Goal: Book appointment/travel/reservation

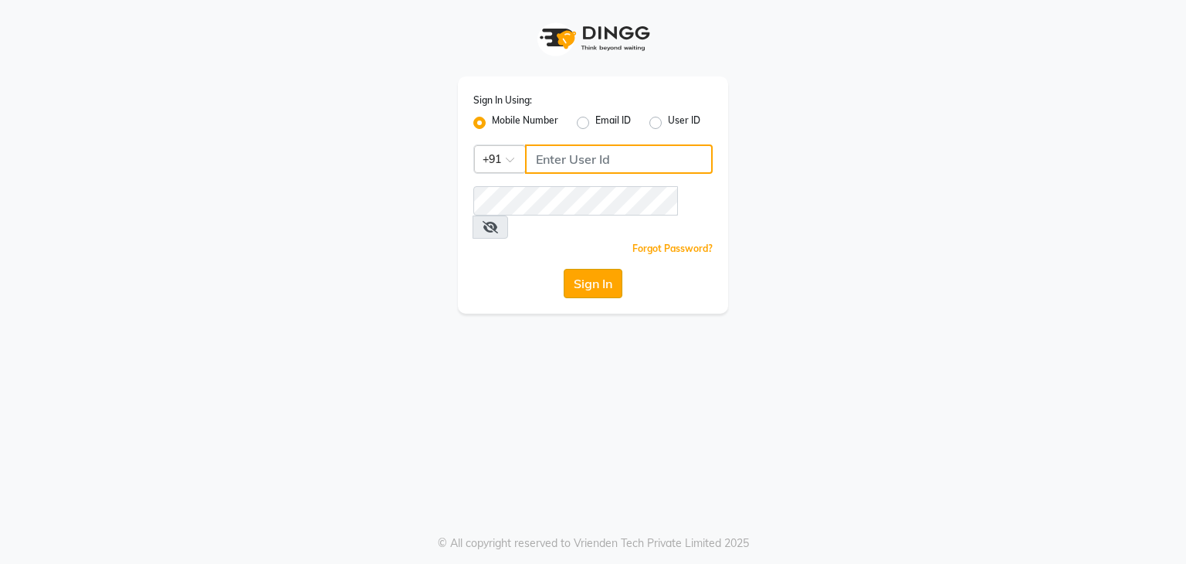
type input "9822634533"
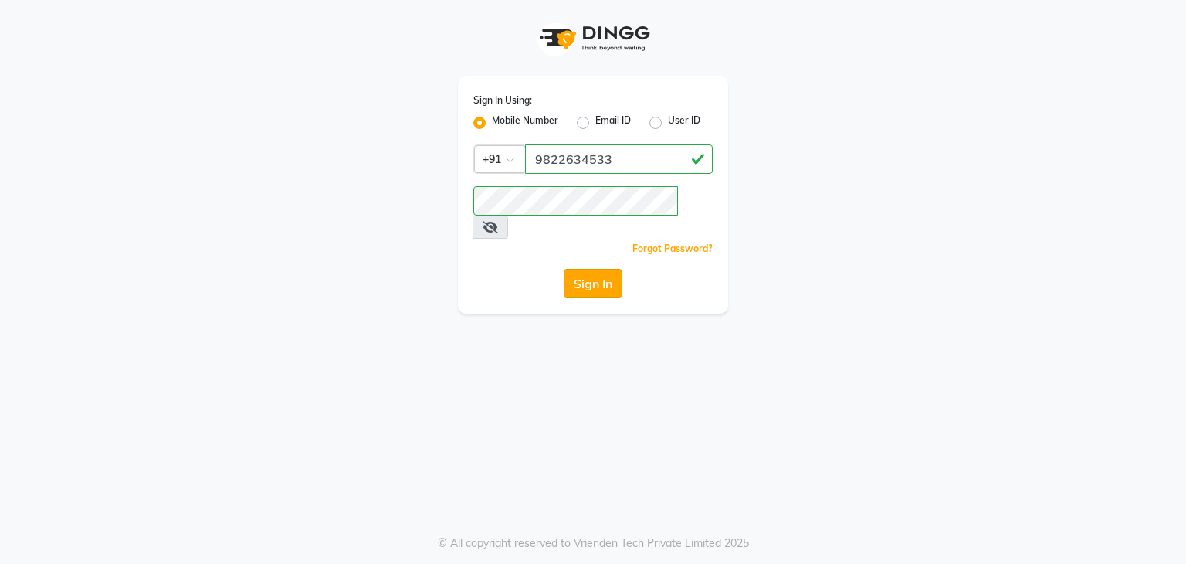
click at [590, 269] on button "Sign In" at bounding box center [593, 283] width 59 height 29
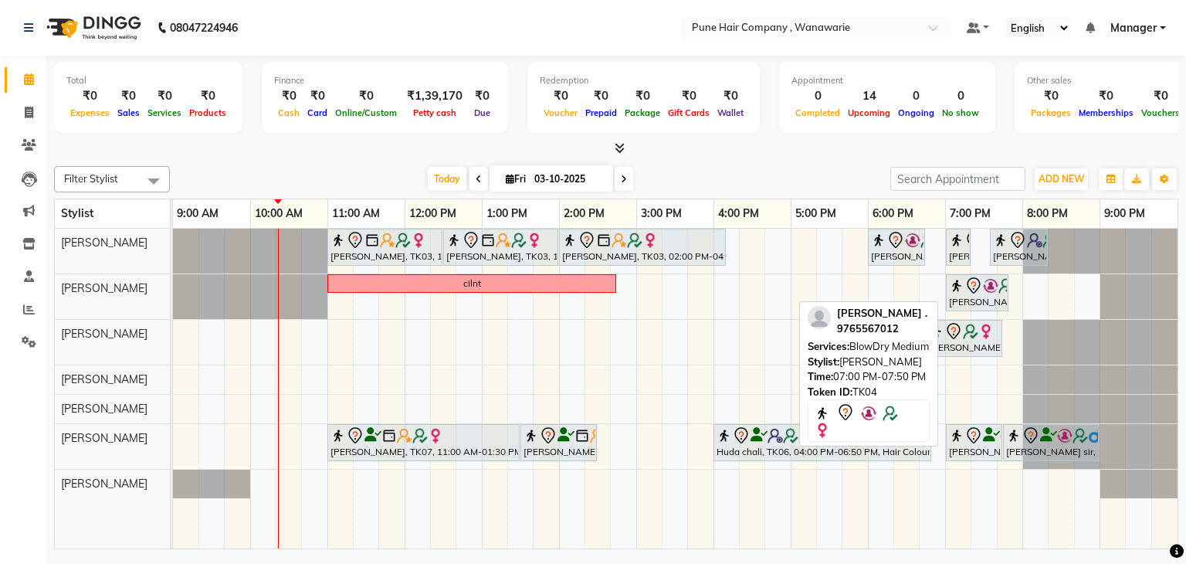
click at [986, 288] on img at bounding box center [990, 285] width 15 height 15
select select "7"
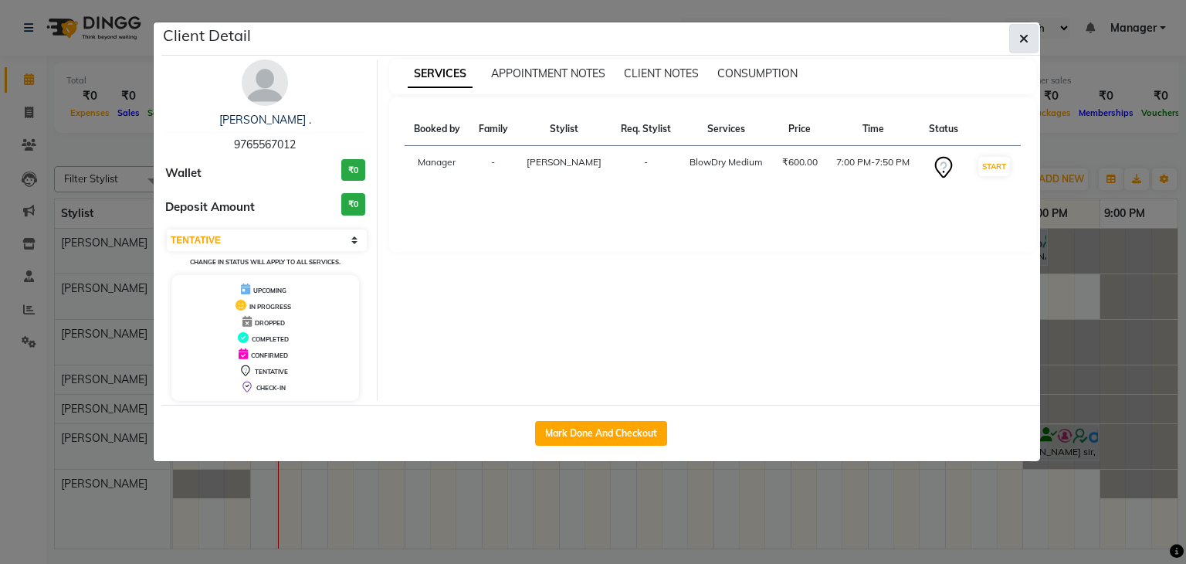
click at [1028, 35] on icon "button" at bounding box center [1023, 38] width 9 height 12
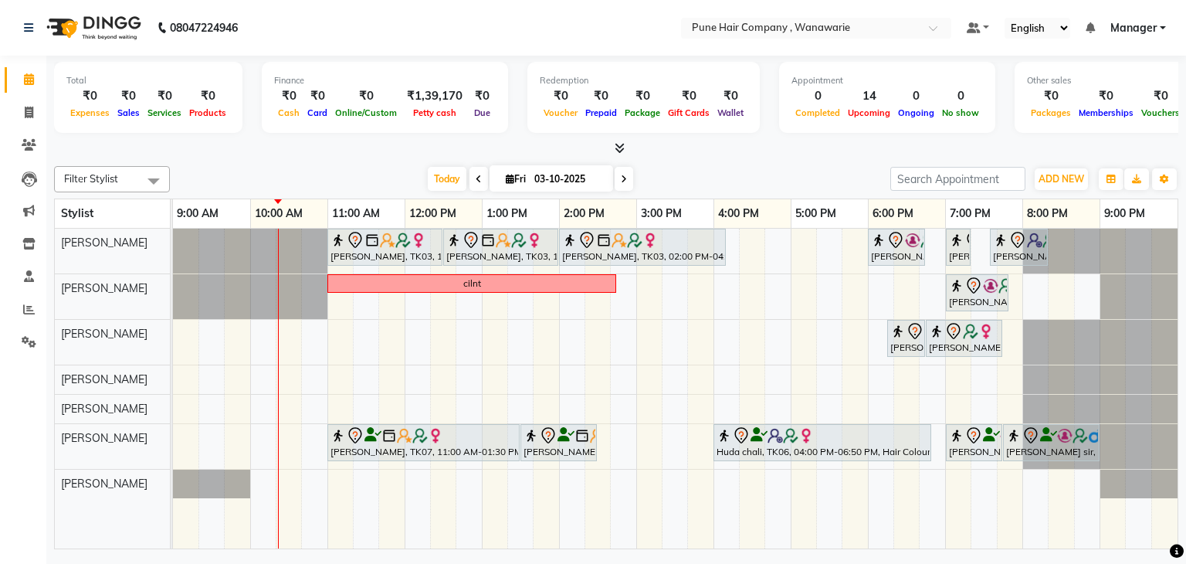
click at [618, 148] on icon at bounding box center [620, 148] width 10 height 12
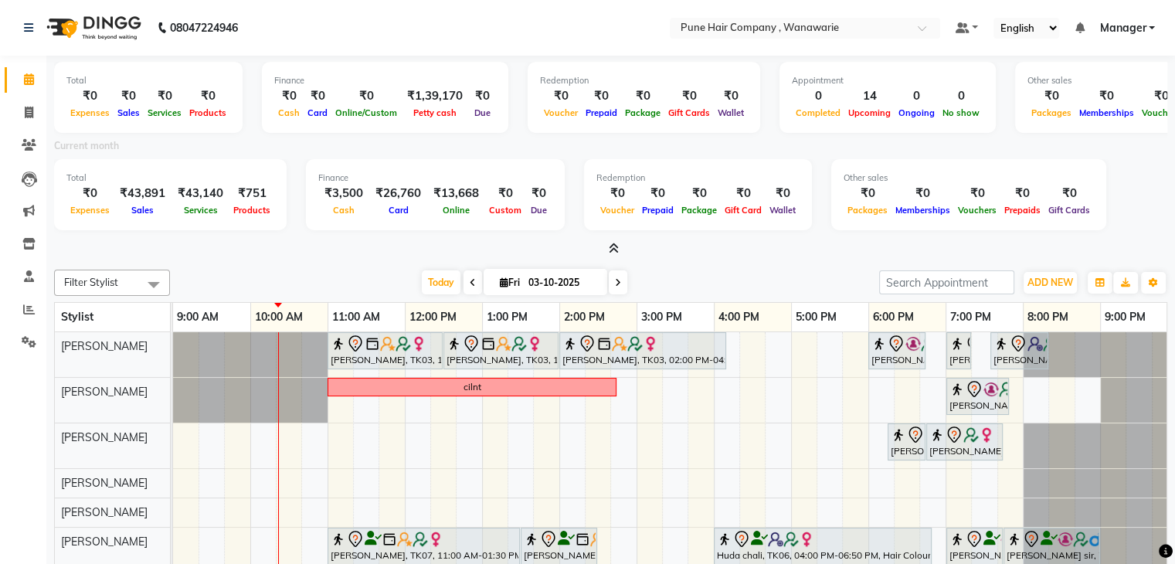
click at [614, 248] on icon at bounding box center [614, 249] width 10 height 12
